Goal: Task Accomplishment & Management: Manage account settings

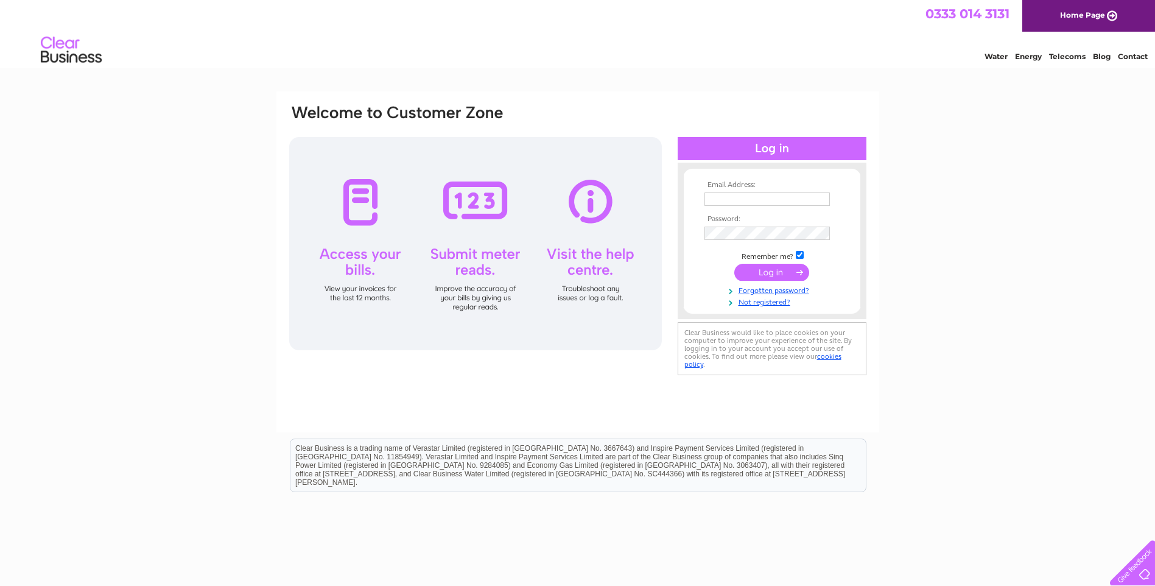
type input "seanturnbull05@aol.com"
click at [772, 269] on input "submit" at bounding box center [772, 272] width 75 height 17
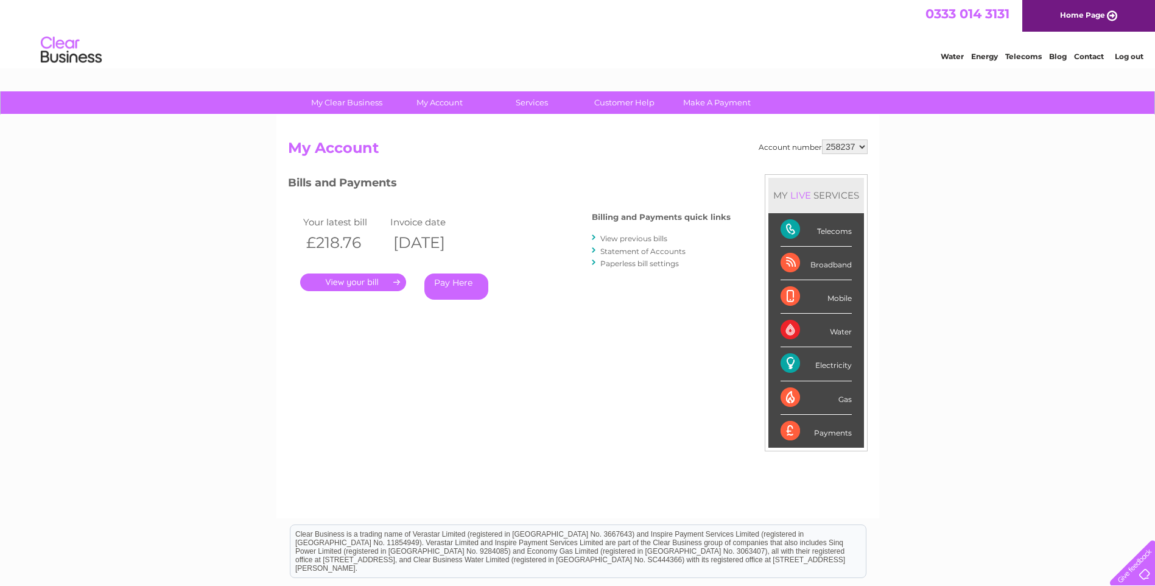
click at [355, 284] on link "." at bounding box center [353, 282] width 106 height 18
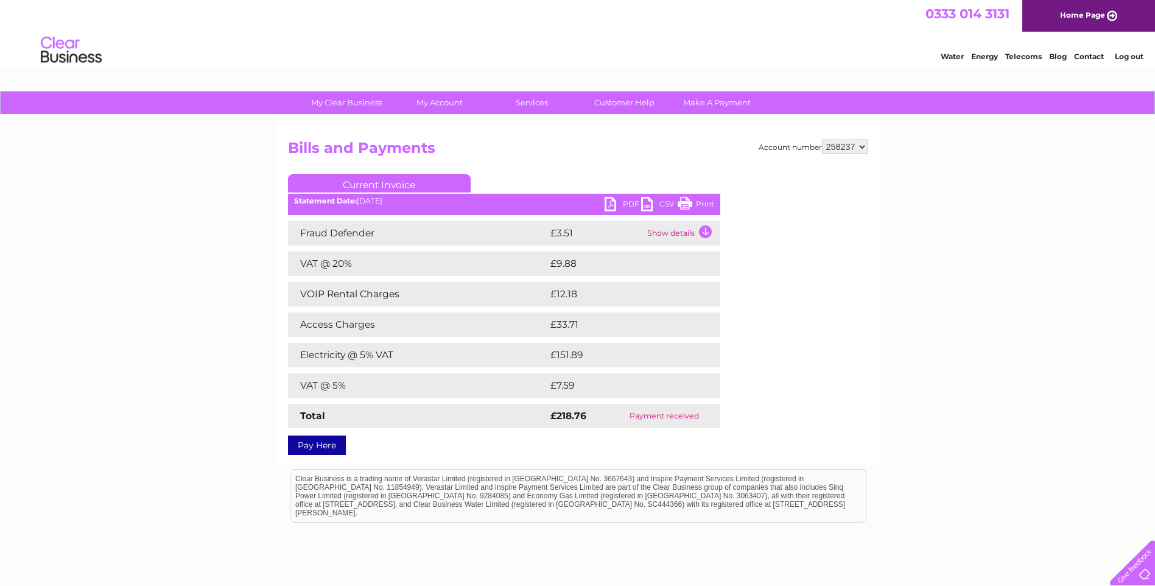
click at [696, 204] on link "Print" at bounding box center [696, 206] width 37 height 18
click at [1134, 60] on link "Log out" at bounding box center [1129, 56] width 29 height 9
